Goal: Find specific page/section: Find specific page/section

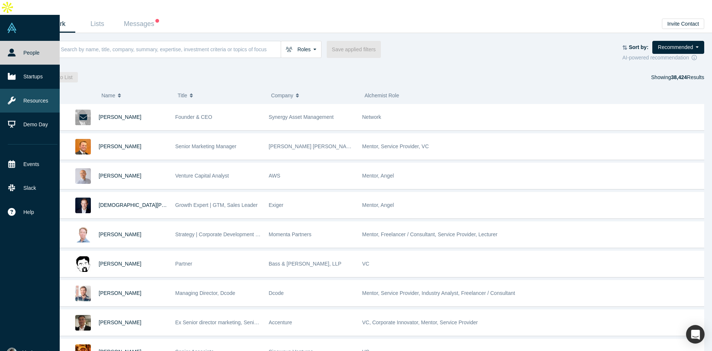
click at [27, 89] on link "Resources" at bounding box center [32, 101] width 65 height 24
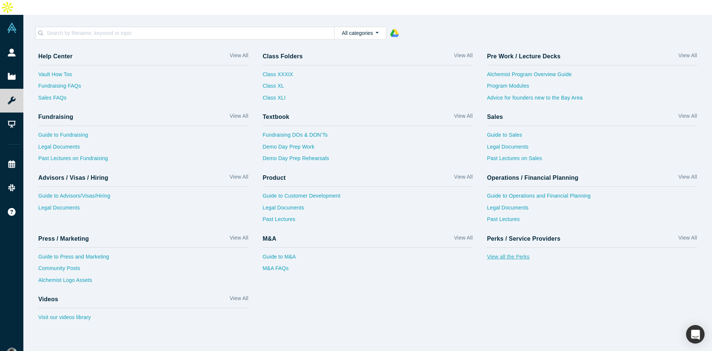
click at [523, 253] on link "View all the Perks" at bounding box center [592, 259] width 210 height 12
click at [518, 253] on link "View all the Perks" at bounding box center [592, 259] width 210 height 12
